Goal: Task Accomplishment & Management: Complete application form

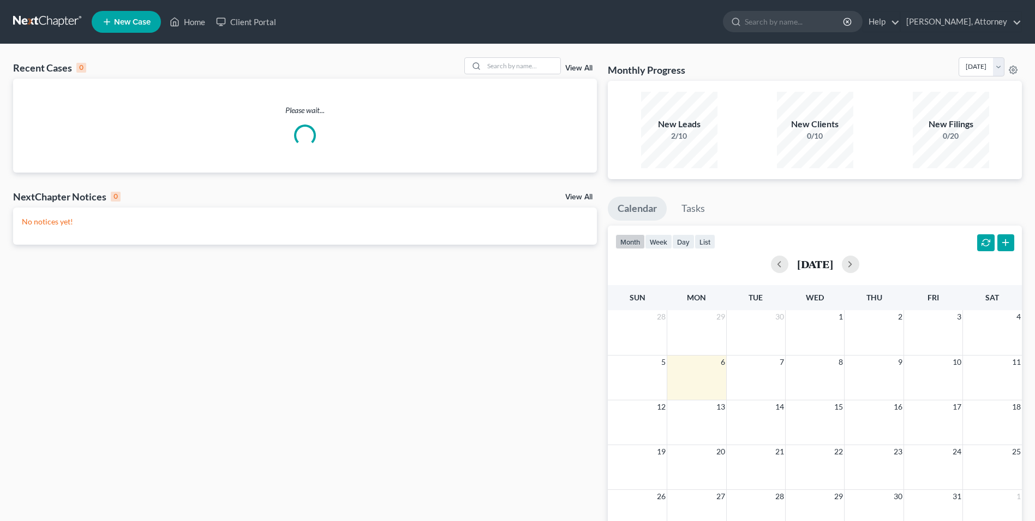
click at [127, 30] on link "New Case" at bounding box center [126, 22] width 69 height 22
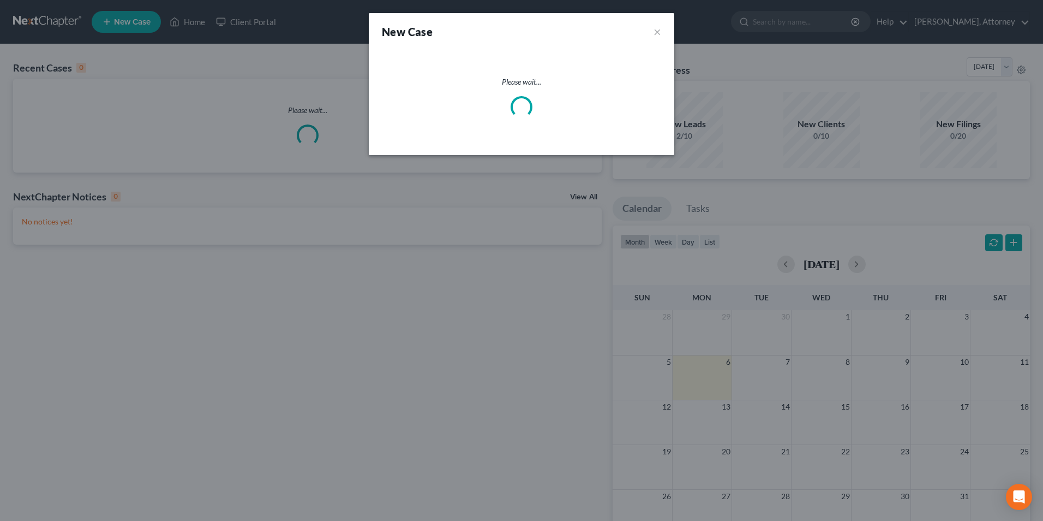
select select "74"
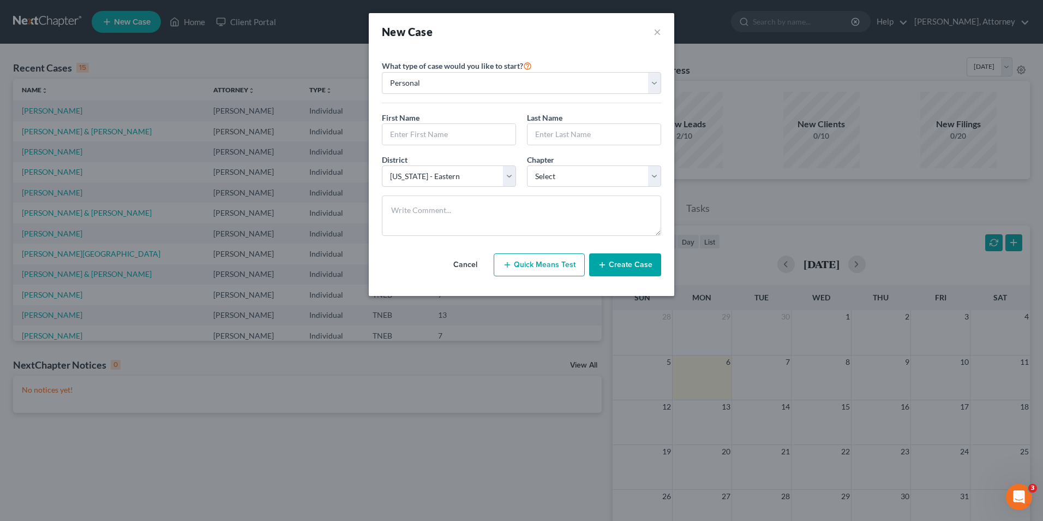
click at [547, 265] on button "Quick Means Test" at bounding box center [539, 264] width 91 height 23
select select "44"
select select "0"
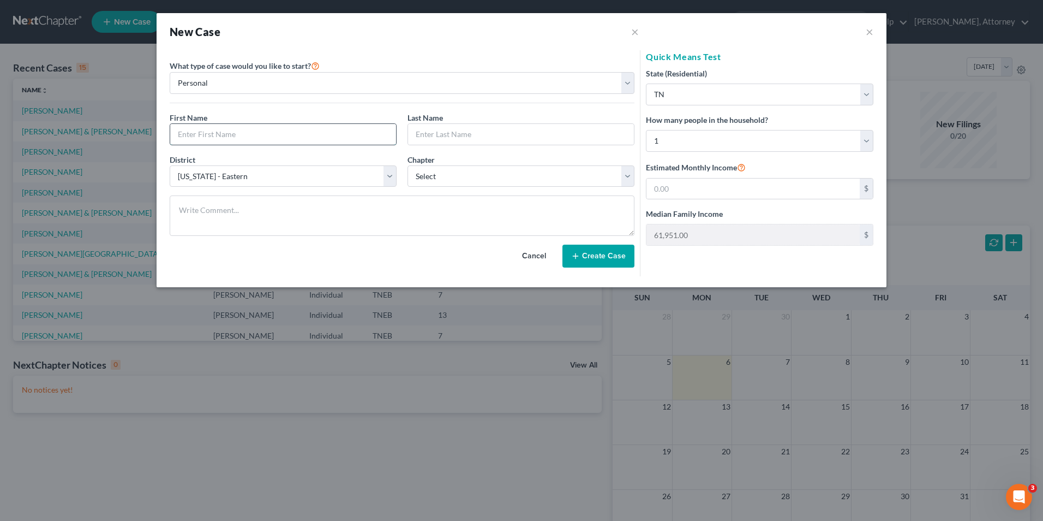
click at [289, 135] on input "text" at bounding box center [283, 134] width 226 height 21
type input "[PERSON_NAME]"
click at [609, 261] on button "Create Case" at bounding box center [599, 255] width 72 height 23
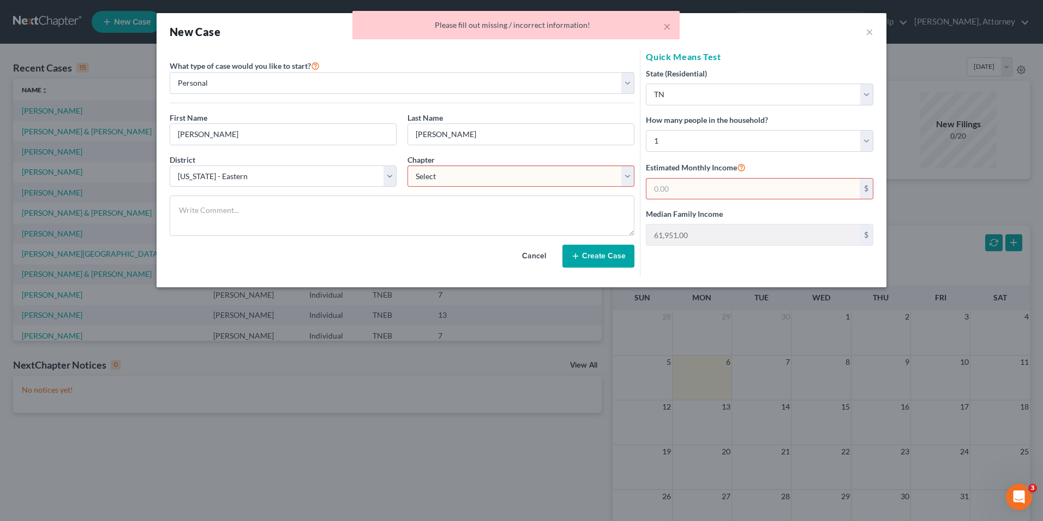
click at [446, 174] on select "Select 7 11 12 13" at bounding box center [521, 176] width 227 height 22
select select "3"
click at [408, 165] on select "Select 7 11 12 13" at bounding box center [521, 176] width 227 height 22
click at [607, 264] on button "Create Case" at bounding box center [599, 255] width 72 height 23
click at [738, 189] on input "text" at bounding box center [753, 188] width 213 height 21
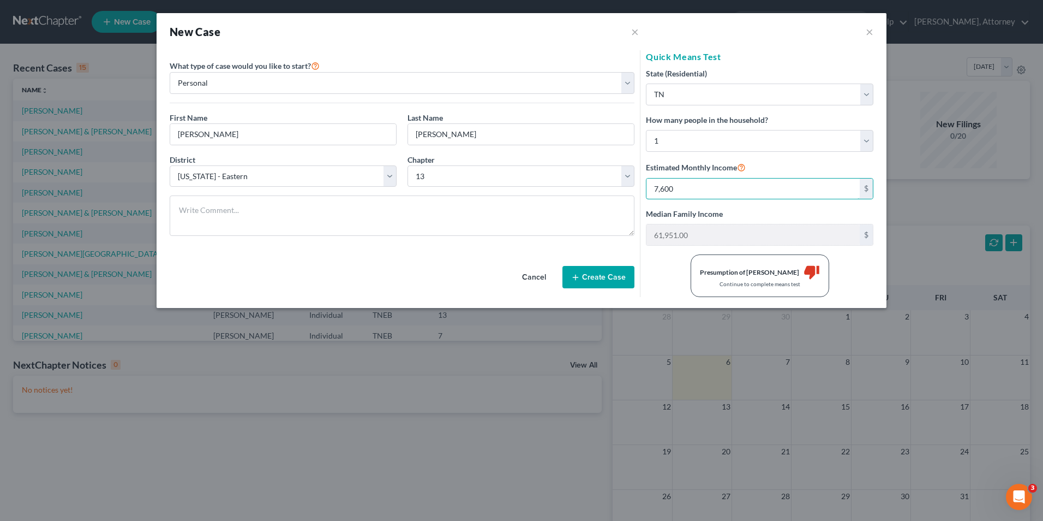
type input "7,600"
click at [601, 276] on button "Create Case" at bounding box center [599, 277] width 72 height 23
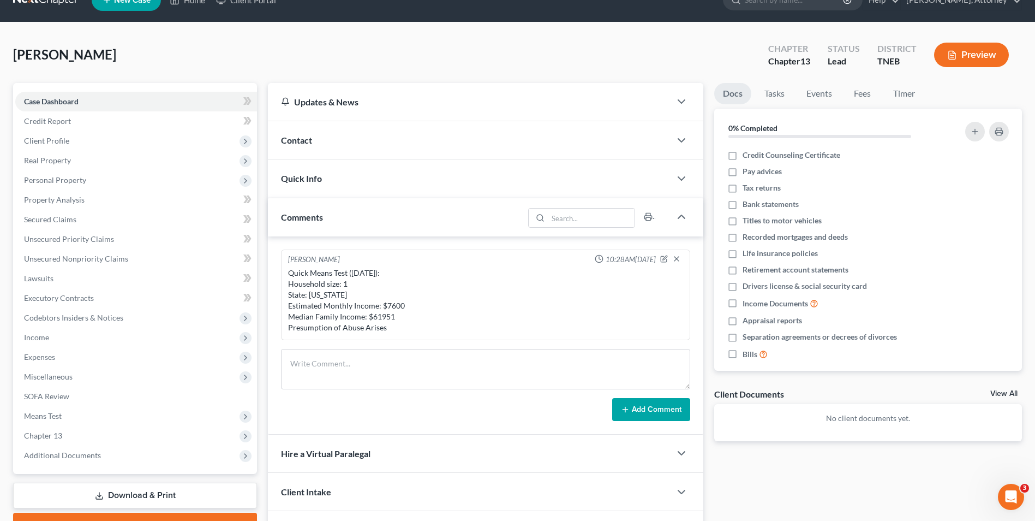
scroll to position [92, 0]
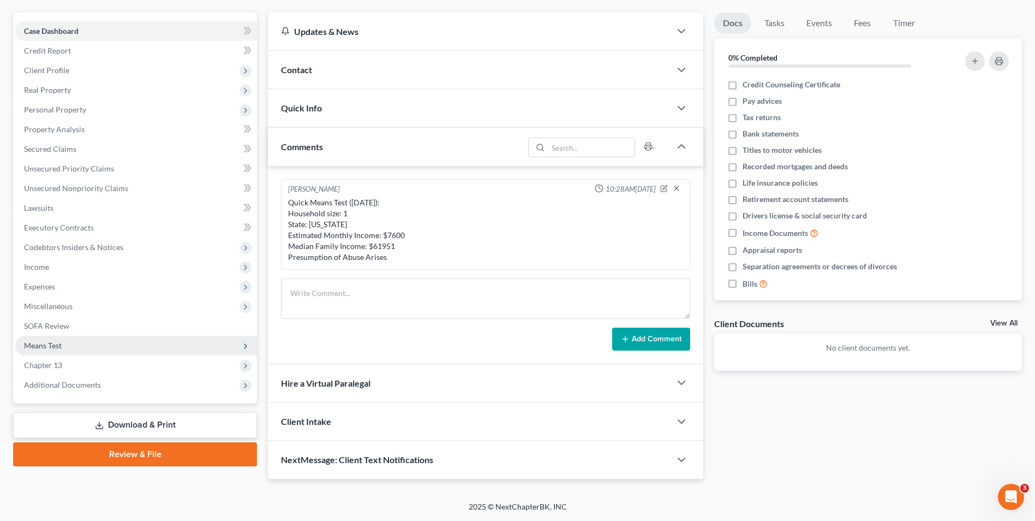
click at [46, 346] on span "Means Test" at bounding box center [43, 345] width 38 height 9
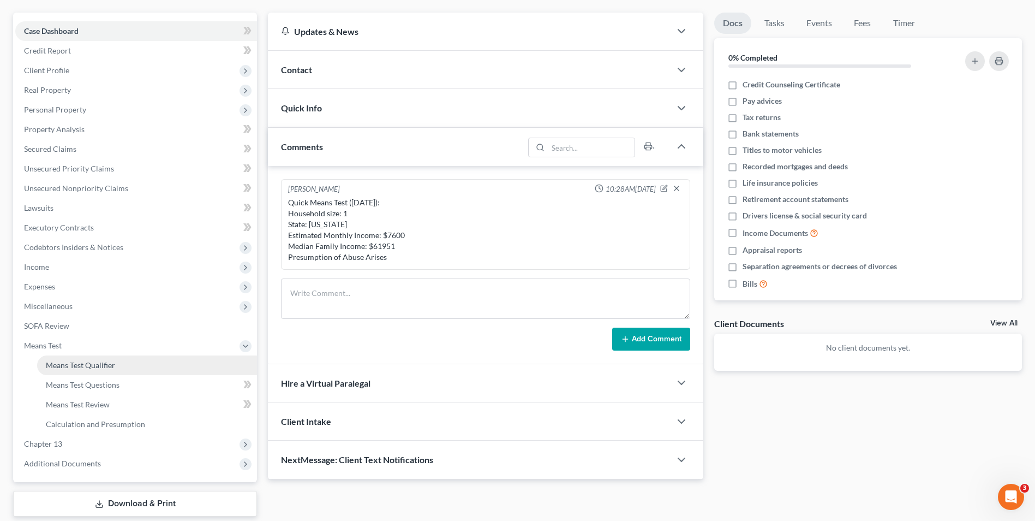
click at [83, 357] on link "Means Test Qualifier" at bounding box center [147, 365] width 220 height 20
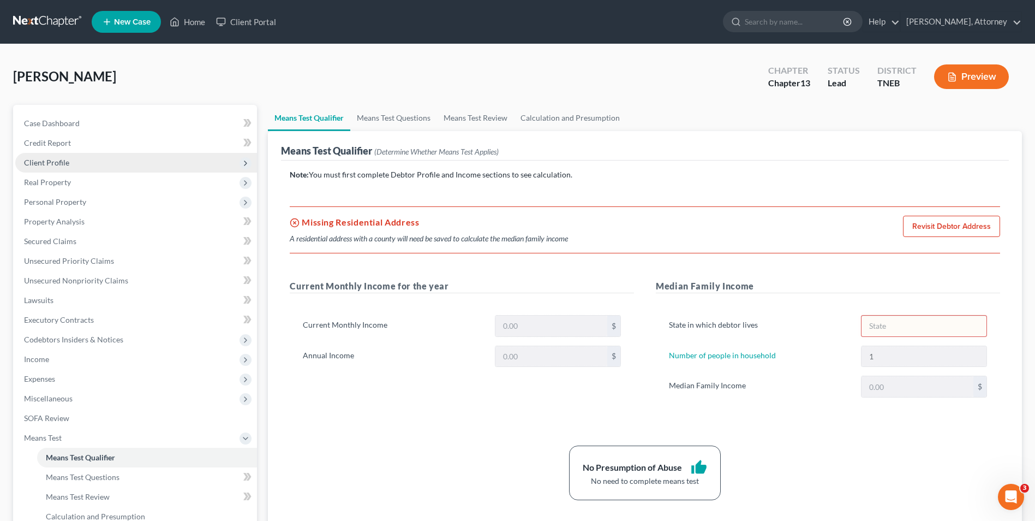
click at [46, 162] on span "Client Profile" at bounding box center [46, 162] width 45 height 9
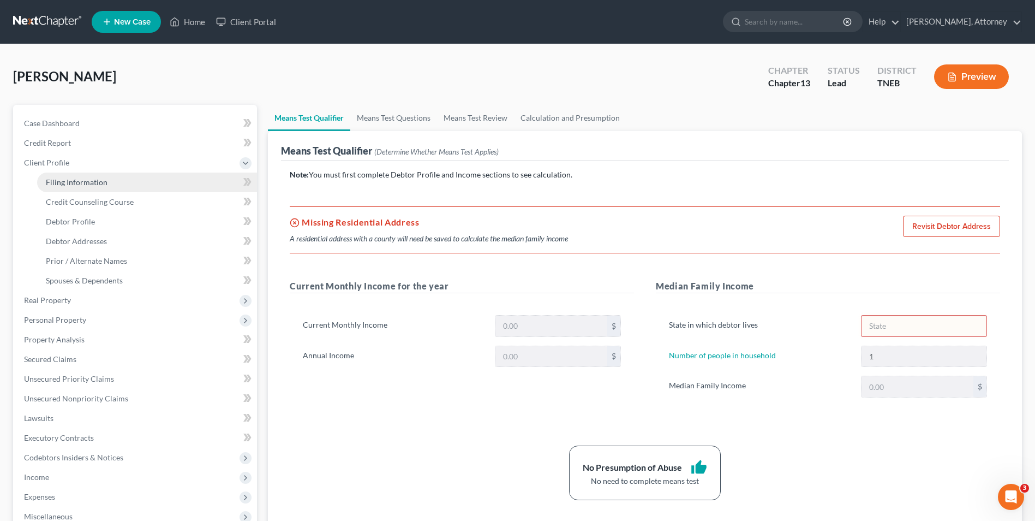
click at [63, 174] on link "Filing Information" at bounding box center [147, 182] width 220 height 20
select select "1"
select select "0"
select select "3"
select select "74"
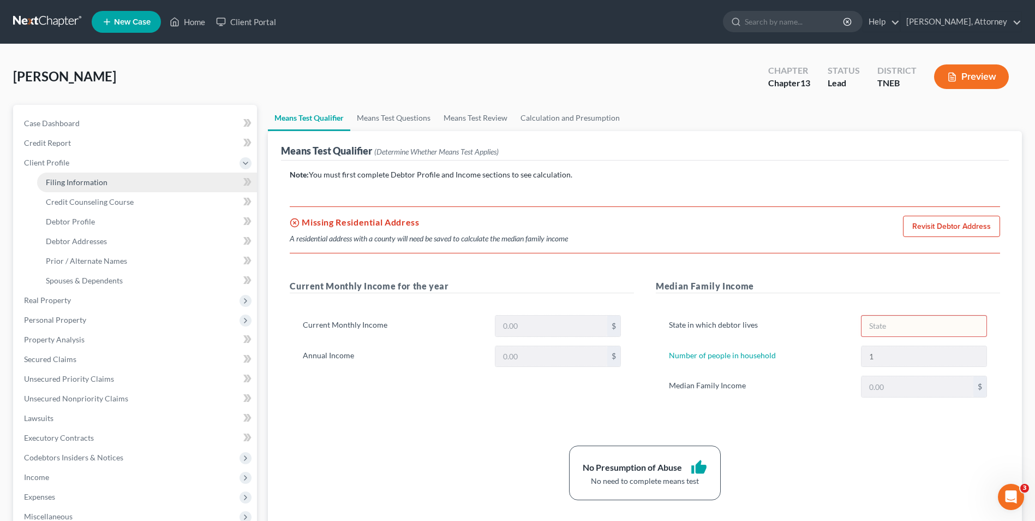
select select "44"
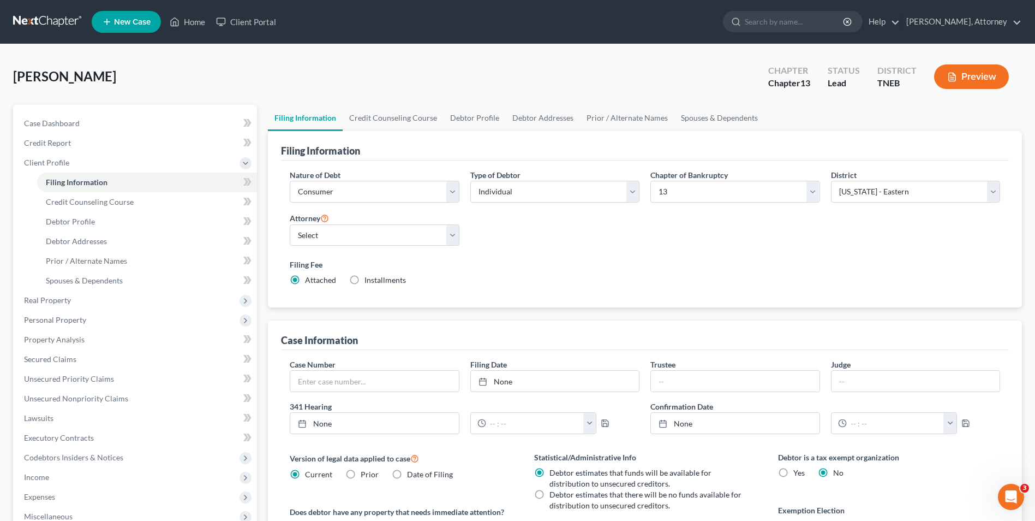
scroll to position [199, 0]
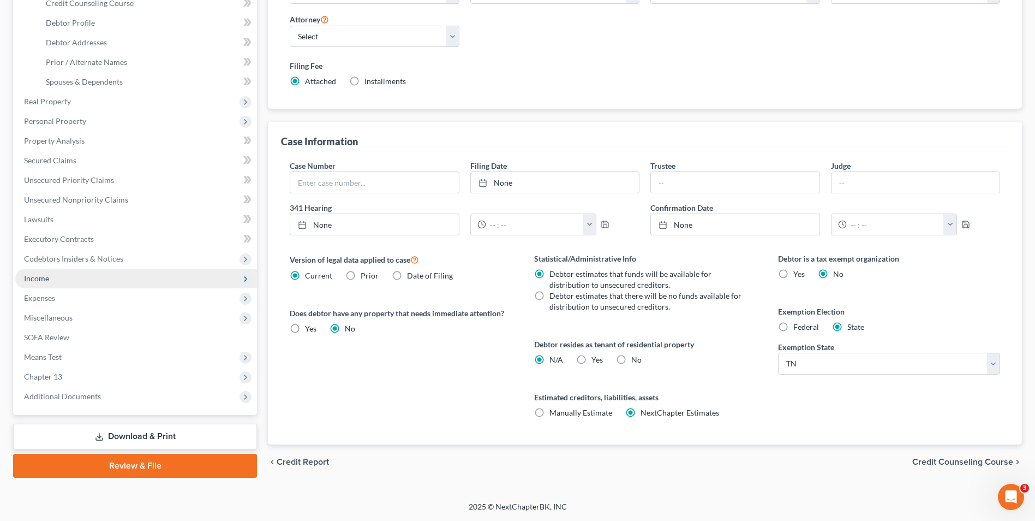
click at [41, 270] on span "Income" at bounding box center [136, 278] width 242 height 20
